Goal: Check status: Verify the current state of an ongoing process or item

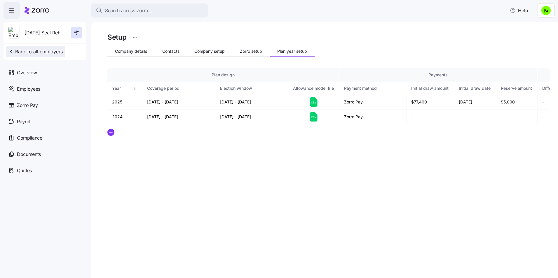
click at [38, 49] on span "Back to all employers" at bounding box center [35, 51] width 55 height 7
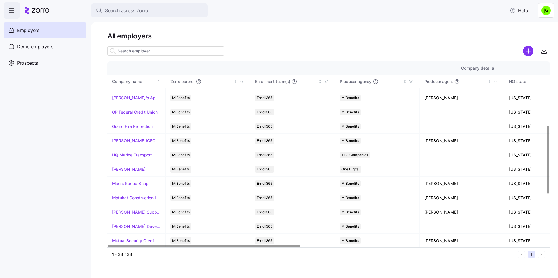
scroll to position [175, 0]
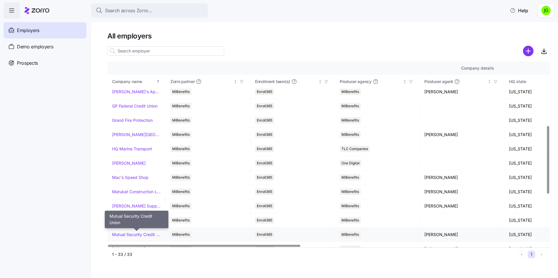
click at [136, 234] on link "Mutual Security Credit Union" at bounding box center [136, 235] width 49 height 6
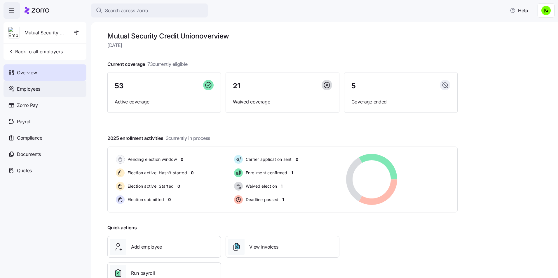
click at [26, 91] on span "Employees" at bounding box center [28, 88] width 23 height 7
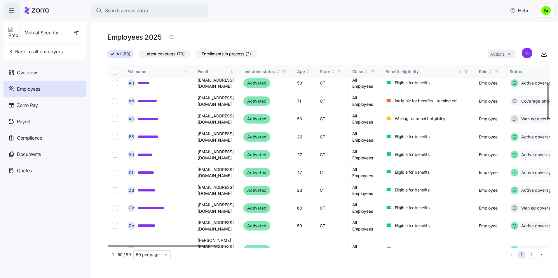
scroll to position [88, 0]
click at [152, 187] on link "**********" at bounding box center [149, 190] width 25 height 6
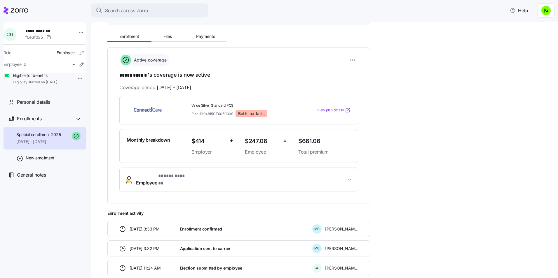
scroll to position [58, 0]
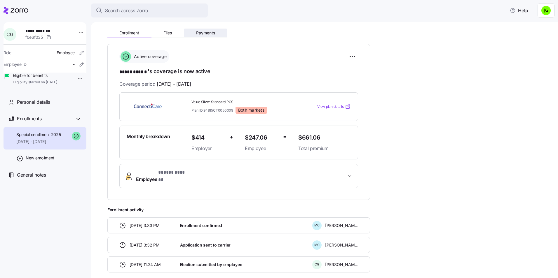
click at [211, 31] on span "Payments" at bounding box center [205, 33] width 19 height 4
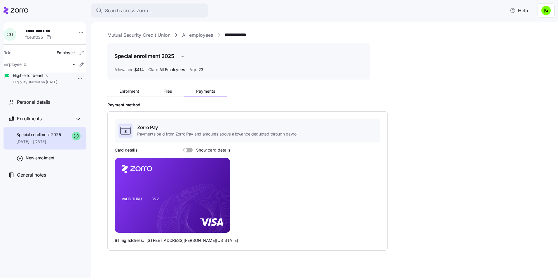
click at [184, 151] on span at bounding box center [185, 150] width 4 height 4
click at [183, 148] on input "Show card details" at bounding box center [183, 148] width 0 height 0
click at [423, 132] on div "Payment method Zorro Pay Payments paid from Zorro Pay and amounts above allowan…" at bounding box center [328, 176] width 442 height 148
